Goal: Answer question/provide support: Share knowledge or assist other users

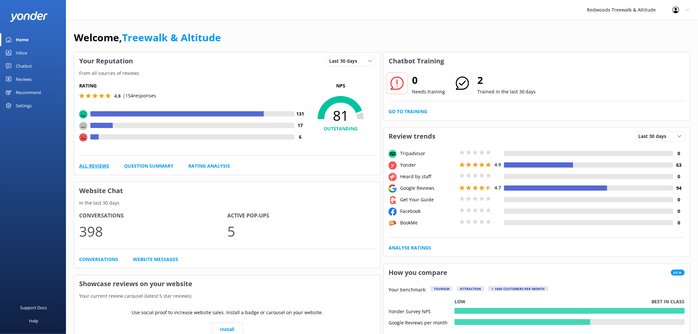
click at [91, 169] on link "All Reviews" at bounding box center [94, 165] width 30 height 7
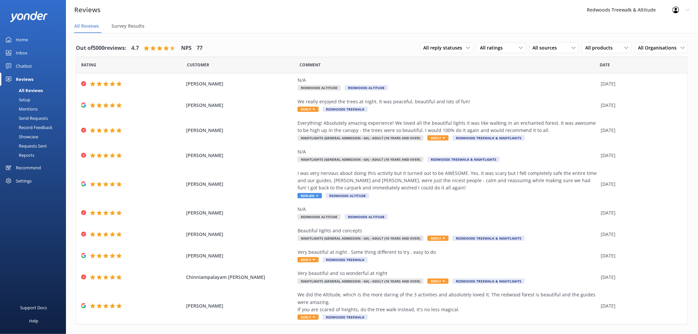
click at [32, 62] on link "Chatbot" at bounding box center [33, 65] width 66 height 13
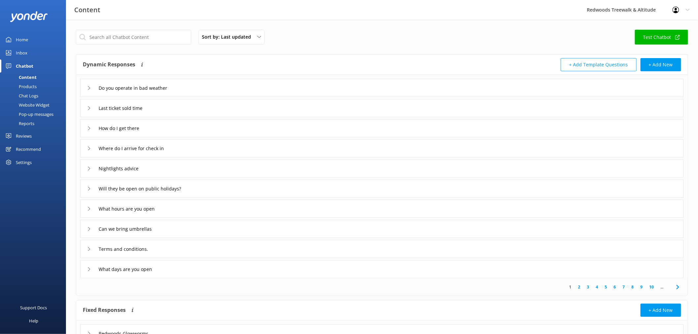
click at [48, 50] on link "Inbox" at bounding box center [33, 52] width 66 height 13
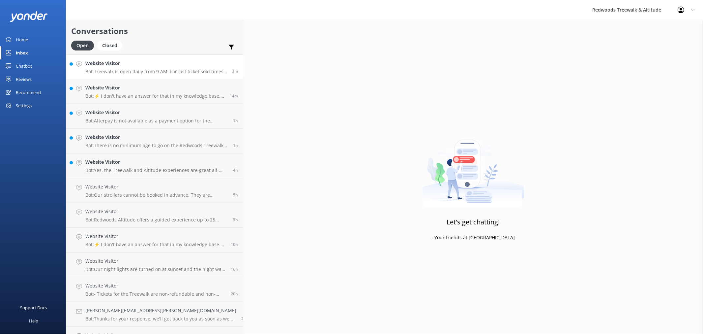
click at [122, 63] on h4 "Website Visitor" at bounding box center [156, 63] width 142 height 7
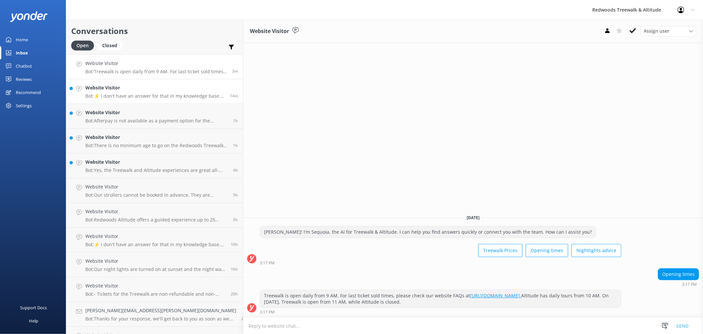
click at [142, 87] on h4 "Website Visitor" at bounding box center [154, 87] width 139 height 7
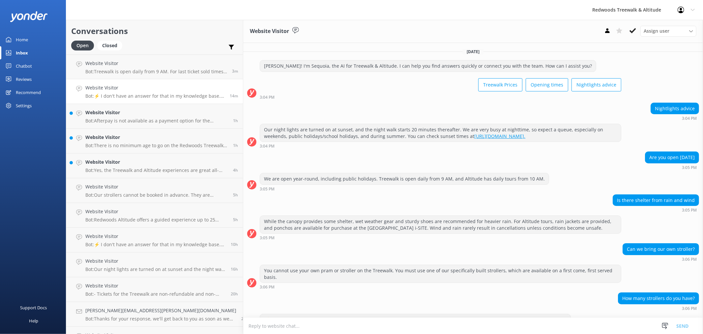
scroll to position [24, 0]
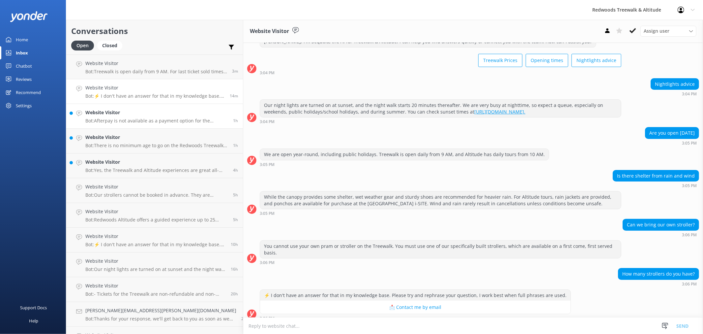
click at [130, 110] on h4 "Website Visitor" at bounding box center [156, 112] width 143 height 7
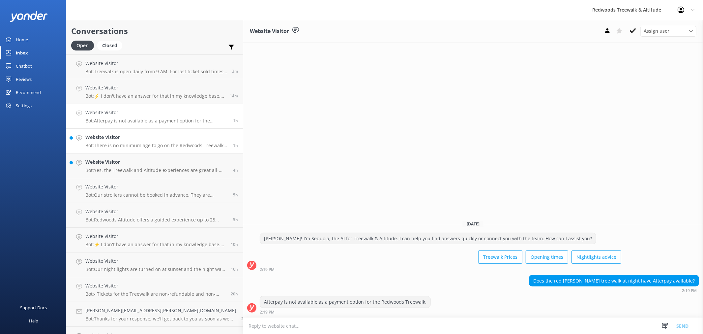
click at [142, 143] on p "Bot: There is no minimum age to go on the Redwoods Treewalk. Children 4 years a…" at bounding box center [156, 145] width 143 height 6
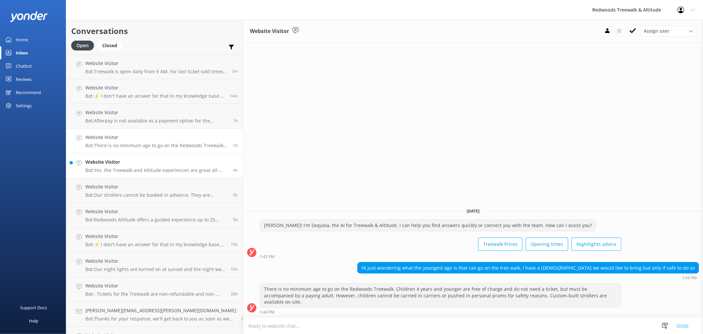
click at [149, 170] on p "Bot: Yes, the Treewalk and Altitude experiences are great all-weather activitie…" at bounding box center [156, 170] width 143 height 6
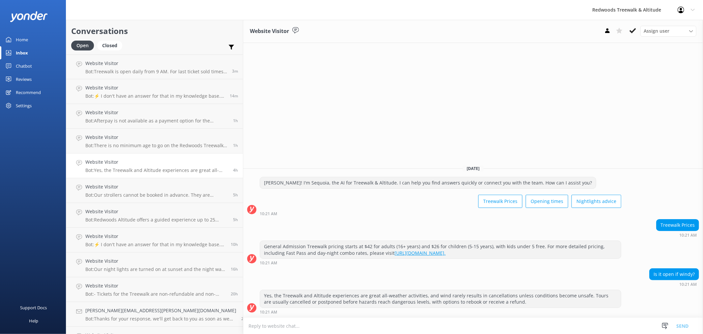
click at [44, 36] on link "Home" at bounding box center [33, 39] width 66 height 13
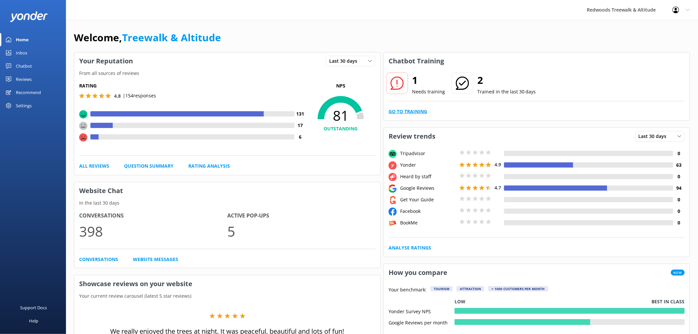
click at [419, 109] on link "Go to Training" at bounding box center [407, 111] width 39 height 7
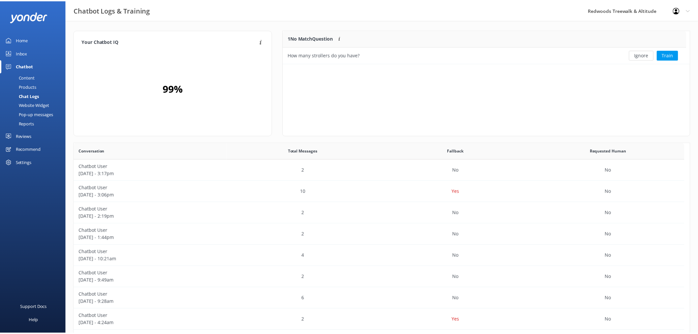
scroll to position [226, 610]
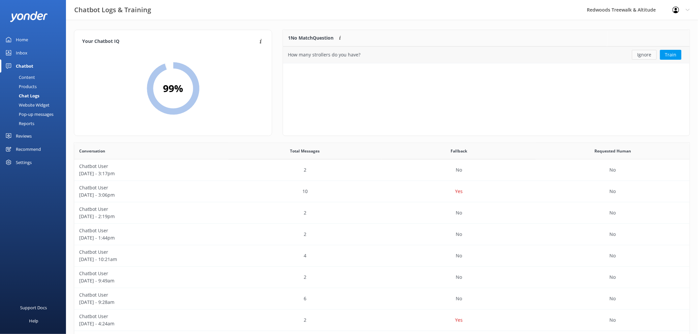
click at [652, 51] on button "Ignore" at bounding box center [644, 55] width 25 height 10
